Goal: Task Accomplishment & Management: Manage account settings

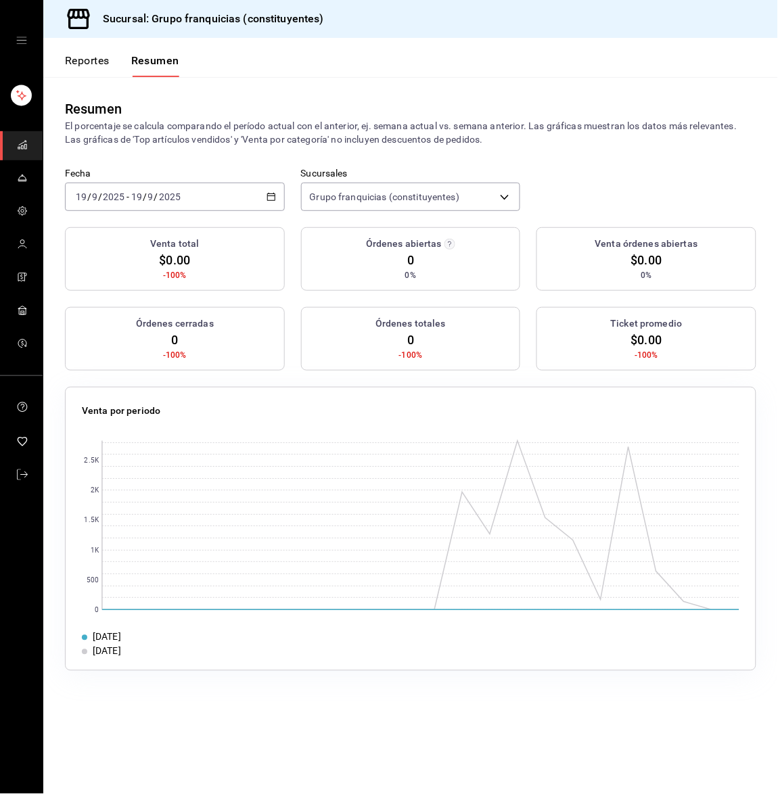
click at [235, 185] on div "[DATE] [DATE] - [DATE] [DATE]" at bounding box center [175, 197] width 220 height 28
click at [160, 235] on span "Hoy" at bounding box center [128, 238] width 105 height 14
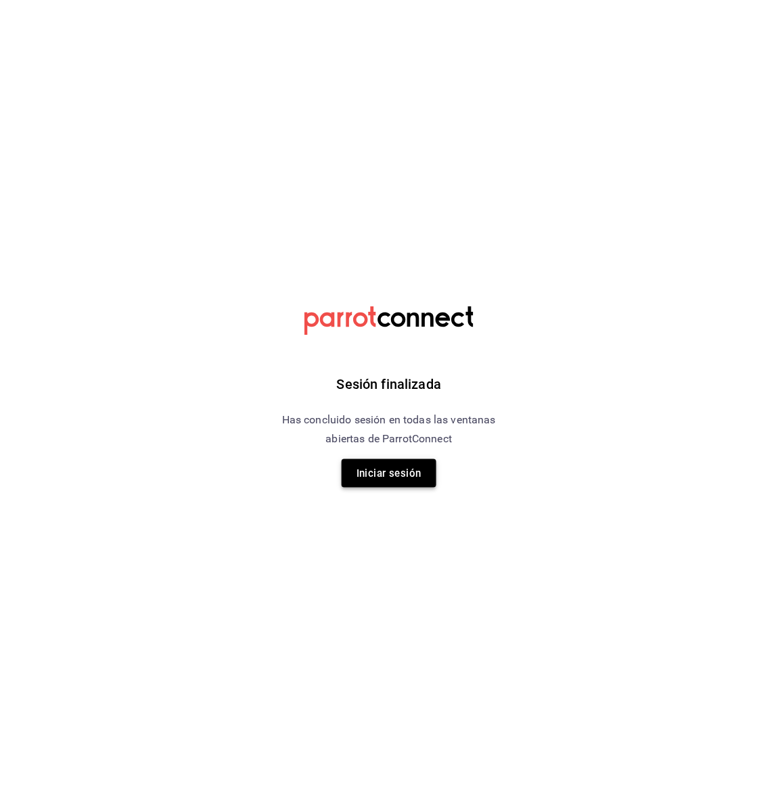
click at [357, 471] on button "Iniciar sesión" at bounding box center [389, 474] width 95 height 28
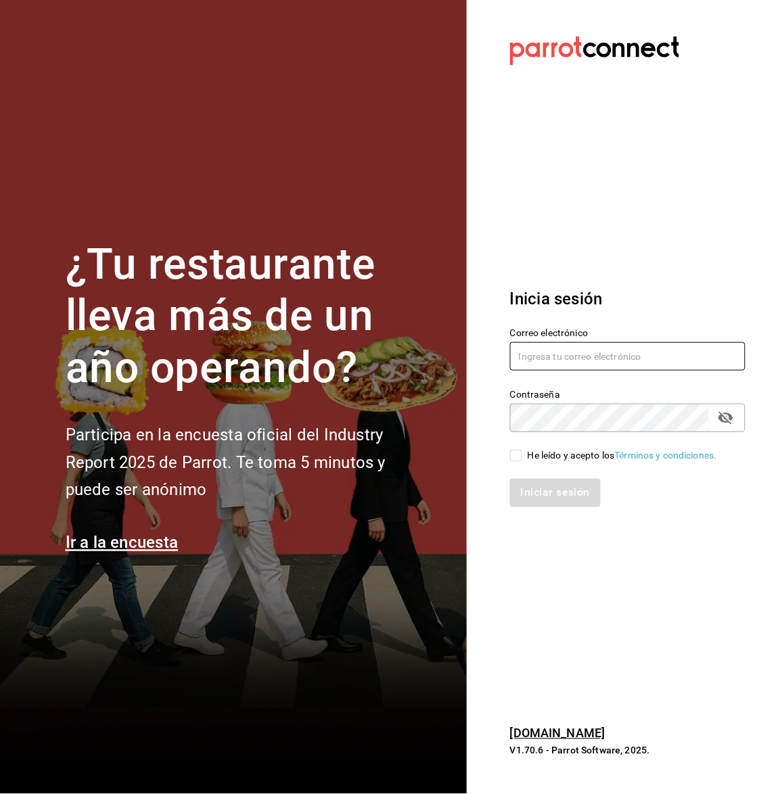
type input "[EMAIL_ADDRESS][DOMAIN_NAME]"
click at [515, 462] on input "He leído y acepto los Términos y condiciones." at bounding box center [516, 456] width 12 height 12
checkbox input "true"
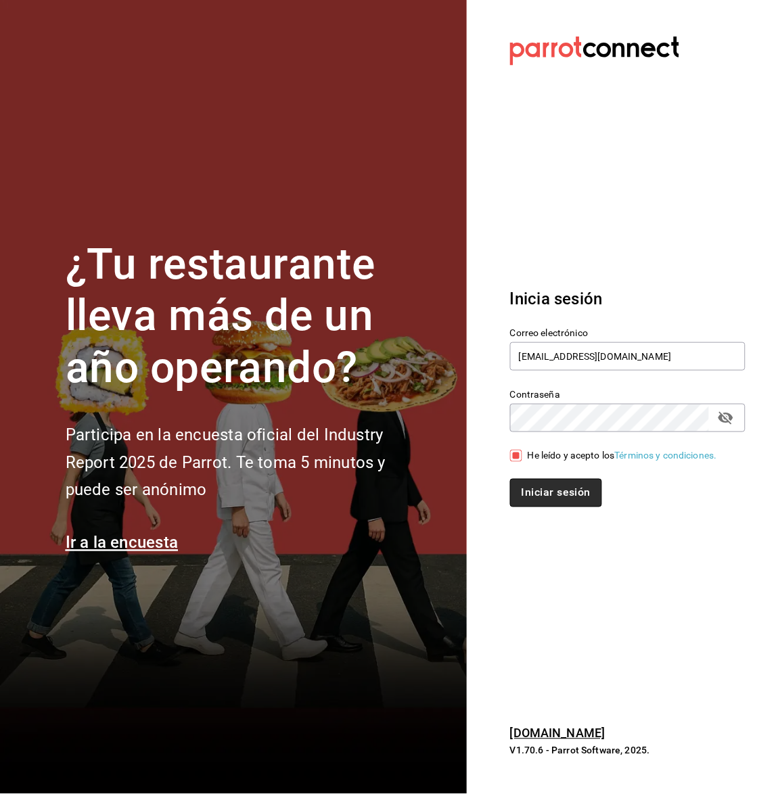
click at [527, 485] on button "Iniciar sesión" at bounding box center [556, 493] width 92 height 28
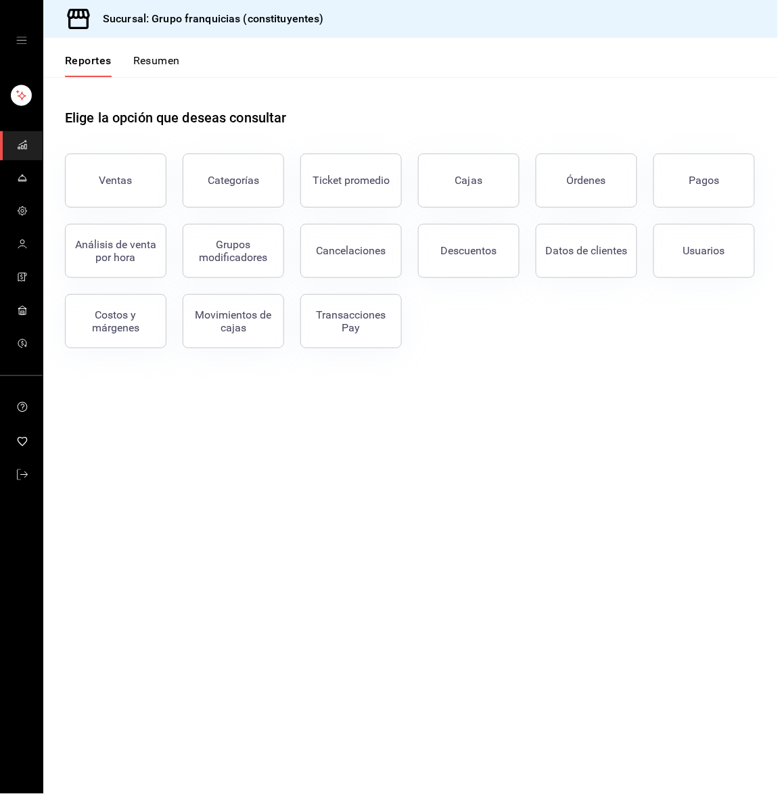
click at [160, 65] on button "Resumen" at bounding box center [156, 65] width 47 height 23
